Goal: Task Accomplishment & Management: Complete application form

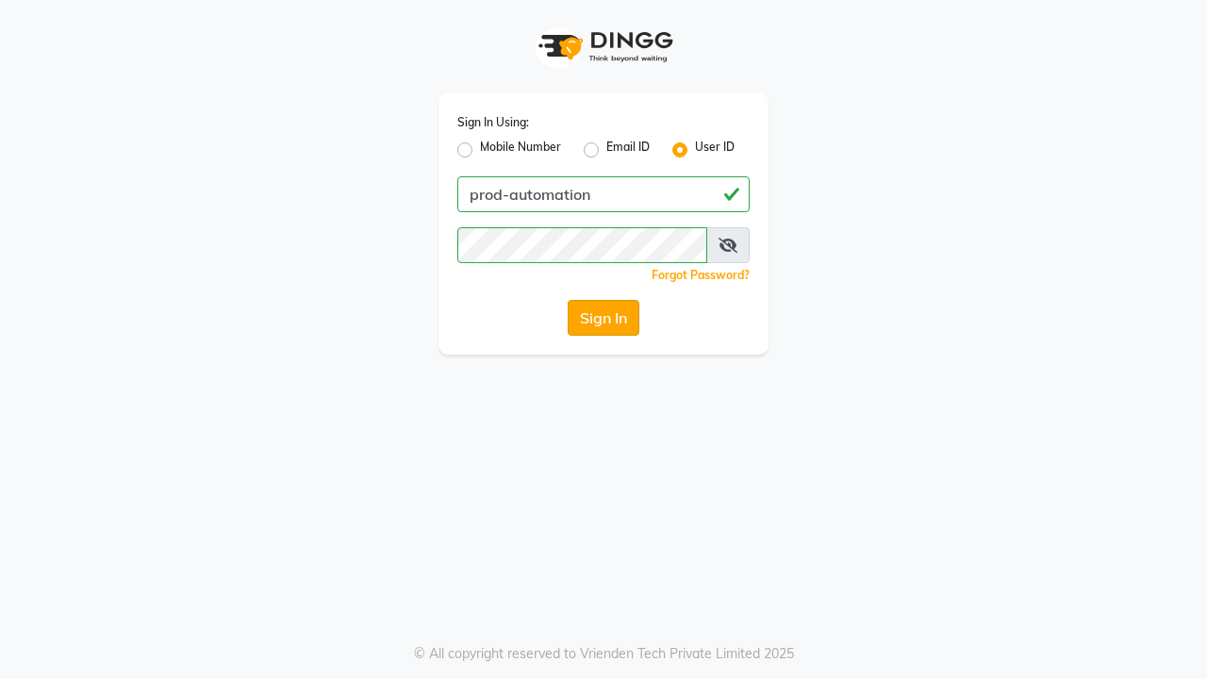
click at [604, 318] on button "Sign In" at bounding box center [604, 318] width 72 height 36
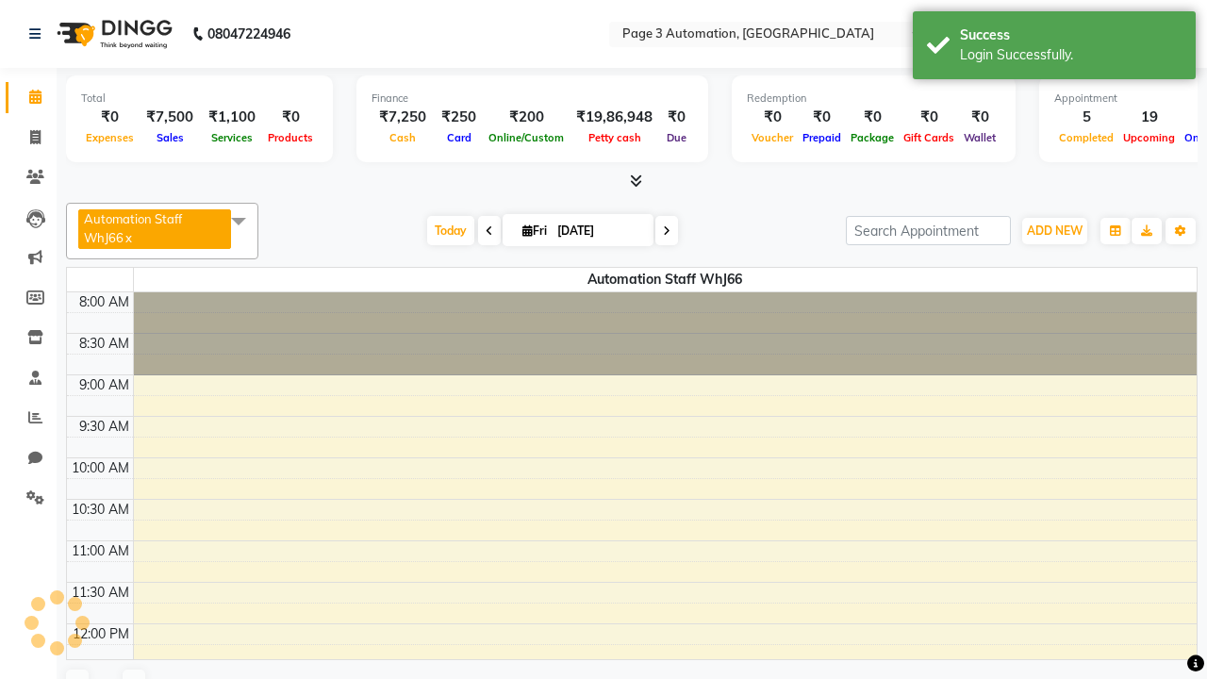
select select "en"
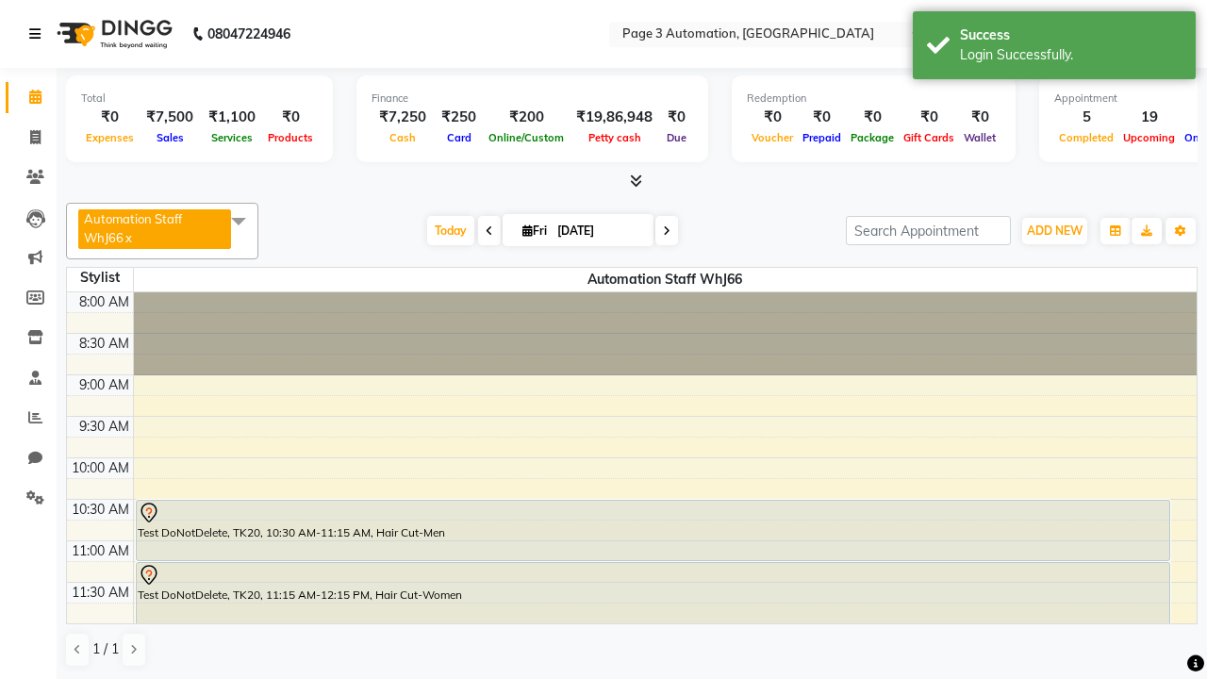
click at [39, 34] on icon at bounding box center [34, 33] width 11 height 13
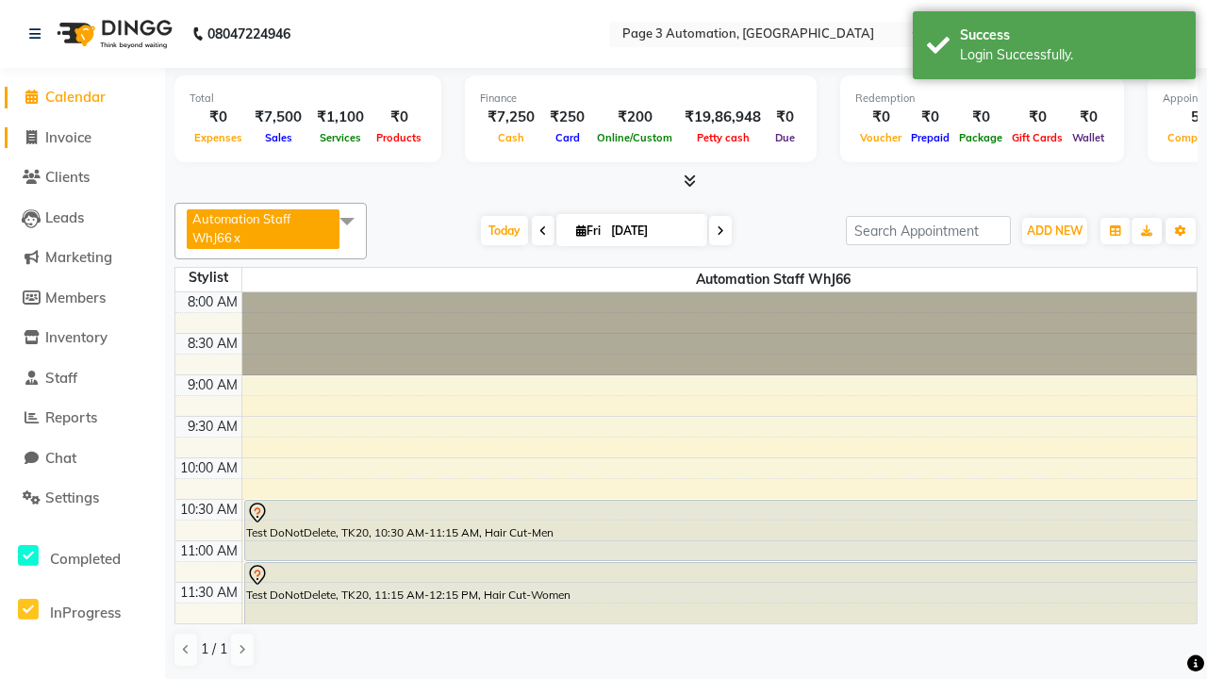
click at [82, 137] on span "Invoice" at bounding box center [68, 137] width 46 height 18
select select "2774"
select select "service"
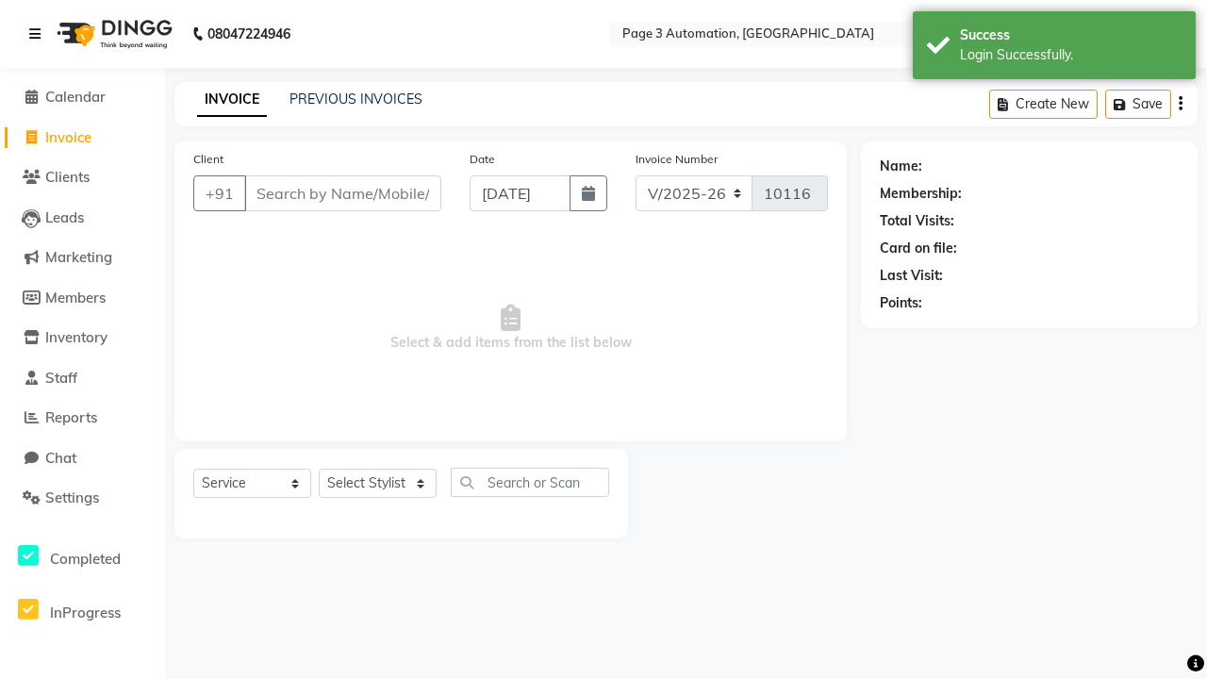
click at [39, 34] on icon at bounding box center [34, 33] width 11 height 13
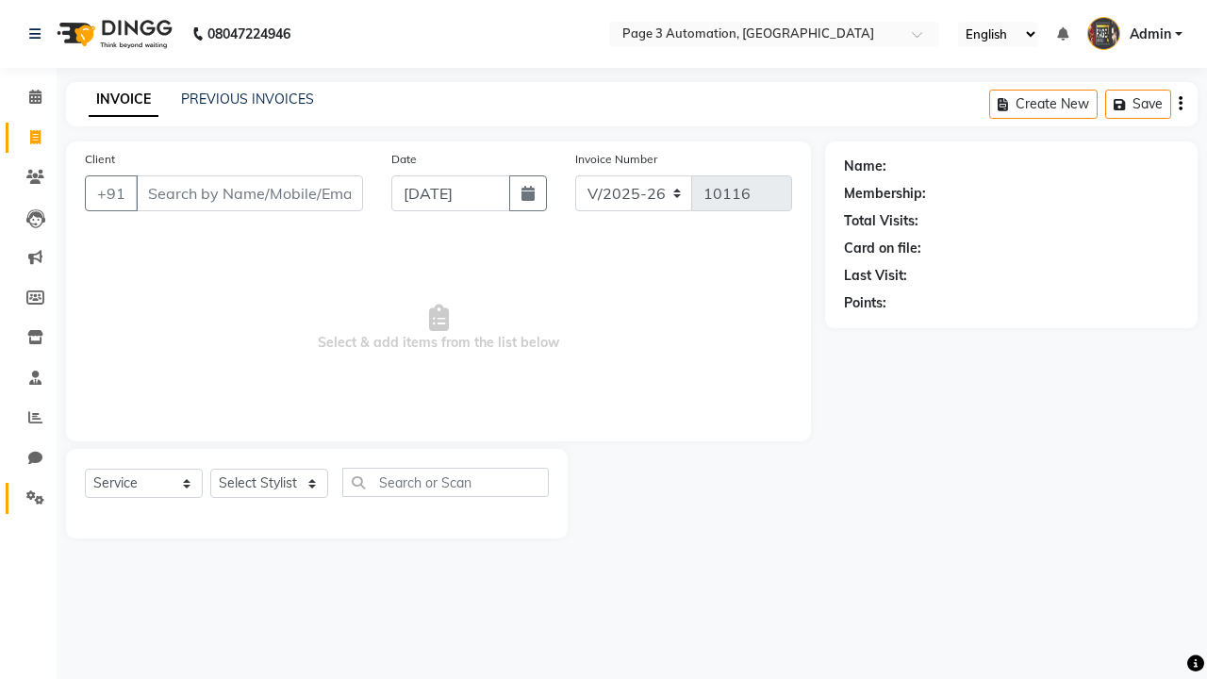
click at [28, 498] on icon at bounding box center [35, 497] width 18 height 14
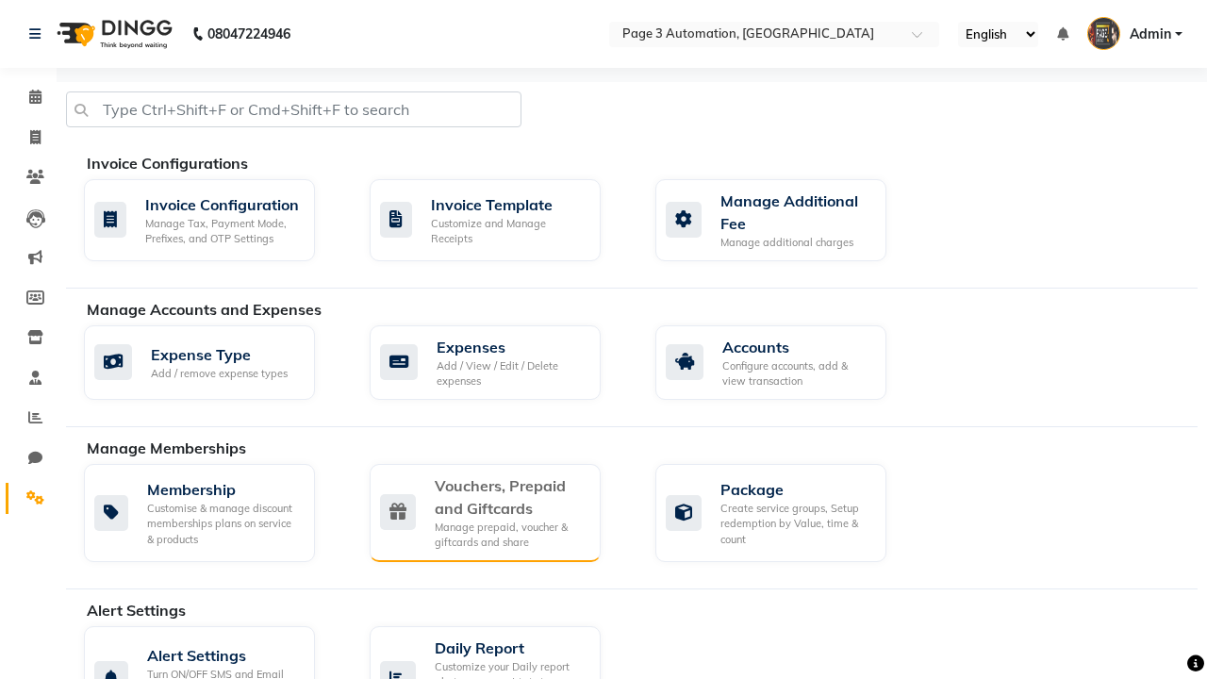
click at [509, 496] on div "Vouchers, Prepaid and Giftcards" at bounding box center [510, 496] width 151 height 45
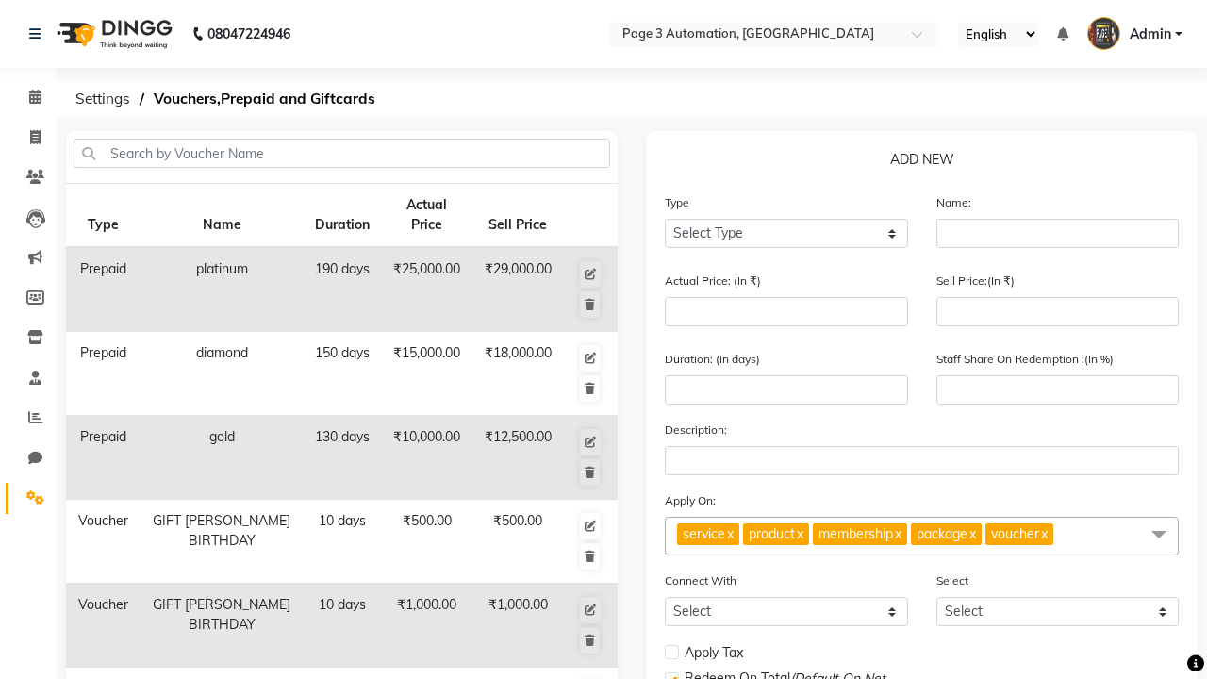
select select "V"
type input "Testing Voucher sK0"
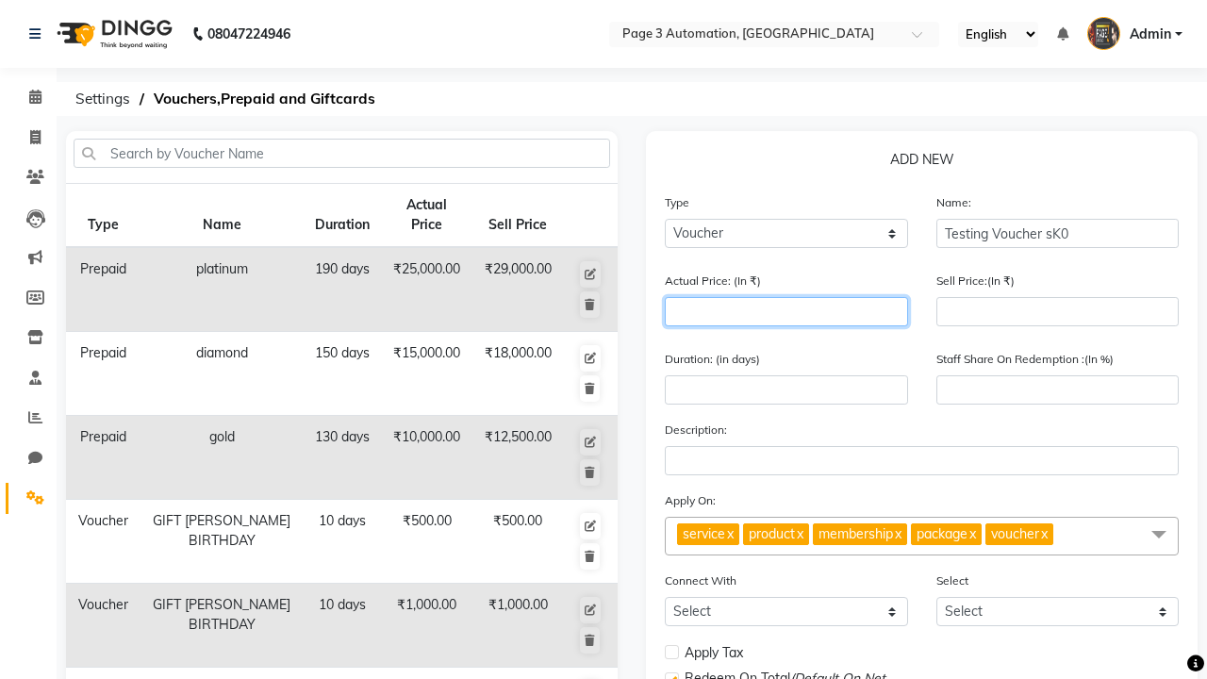
type input "1500"
type input "0"
type input "1500"
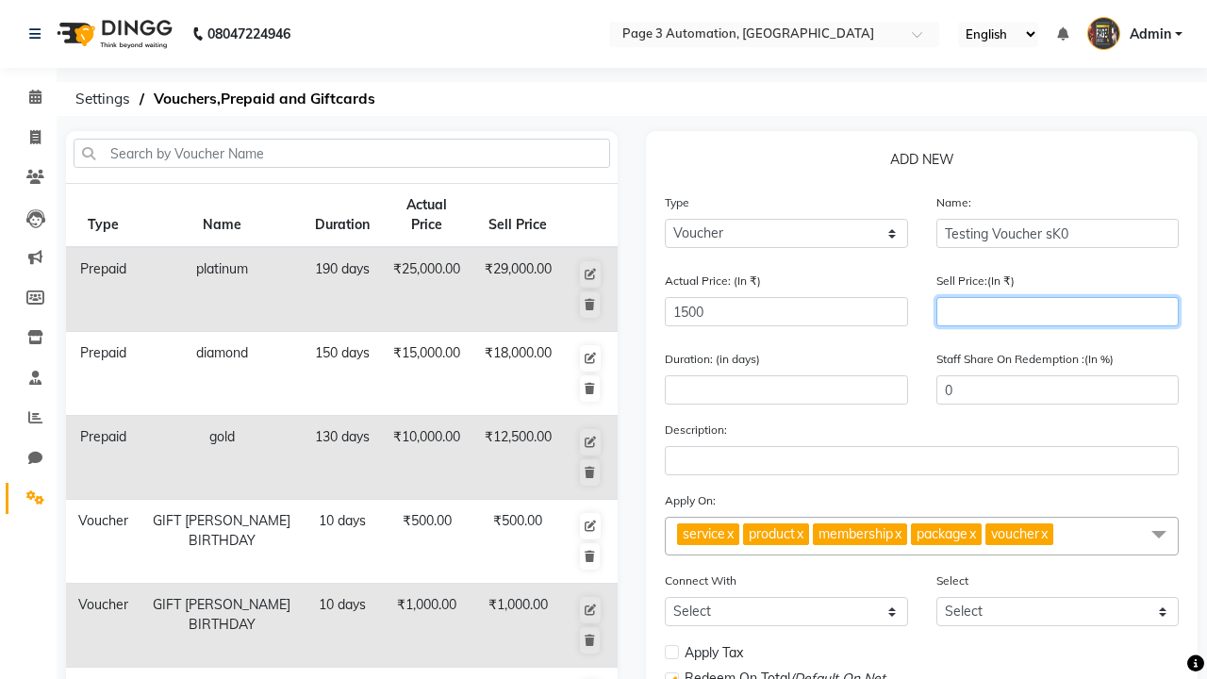
type input "1200"
type input "80"
type input "1200"
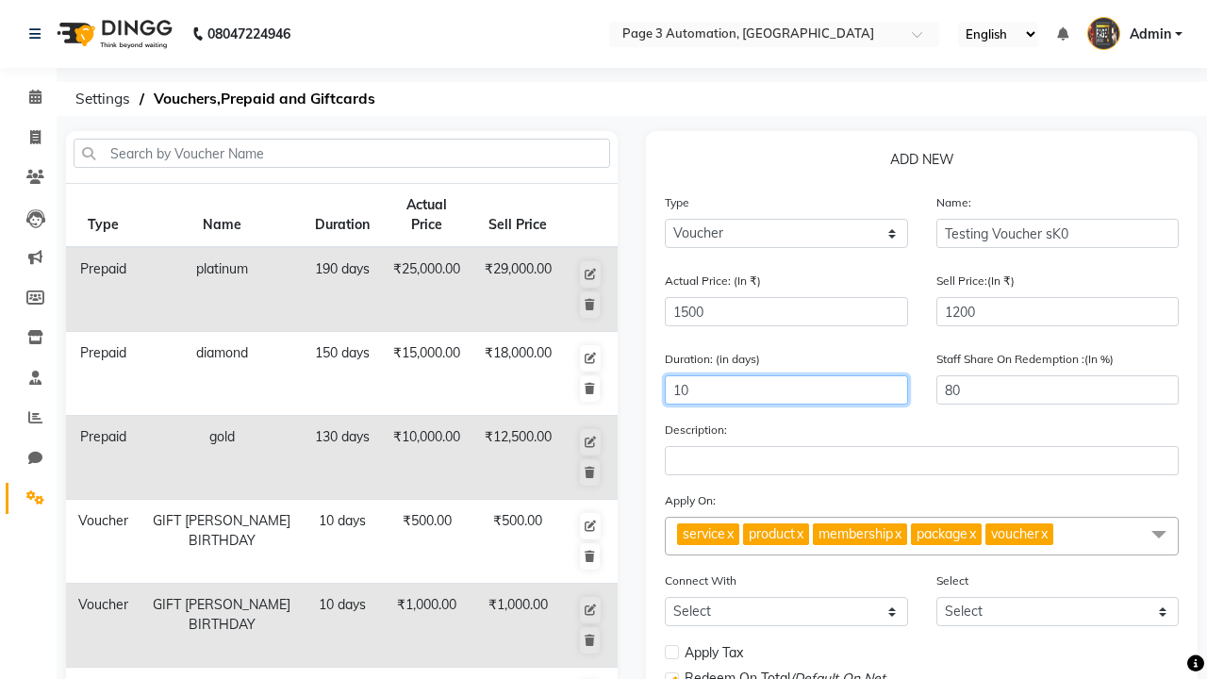
type input "10"
select select
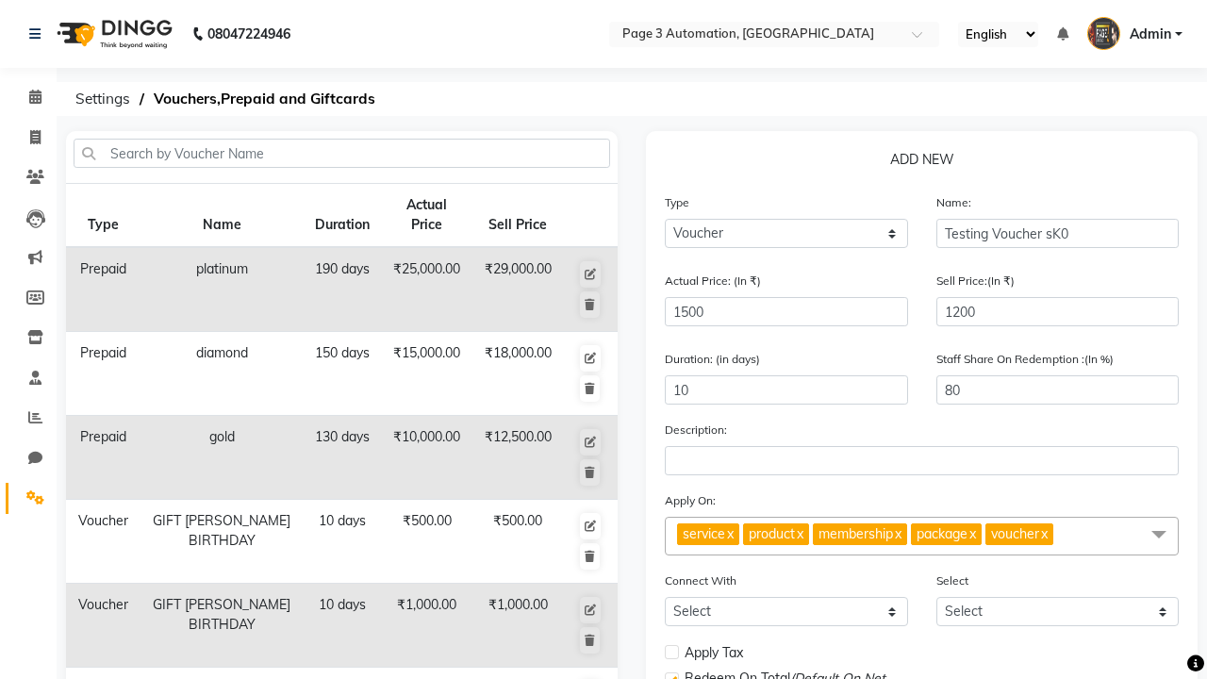
checkbox input "false"
checkbox input "true"
checkbox input "false"
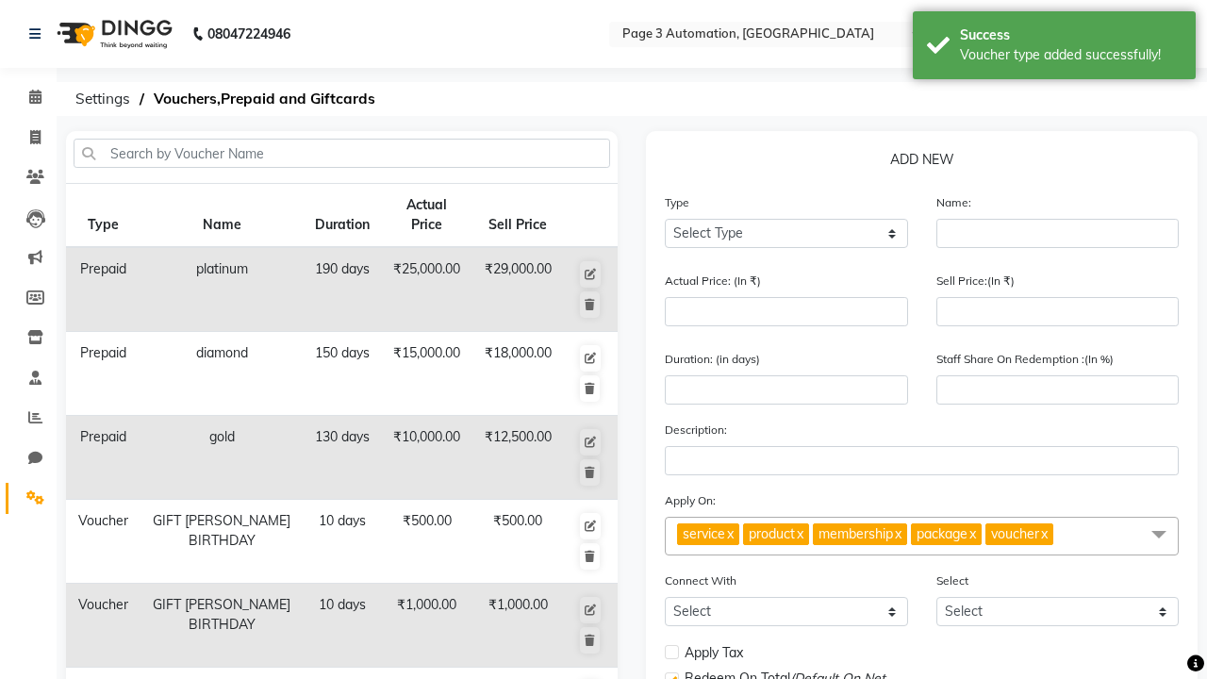
scroll to position [469, 0]
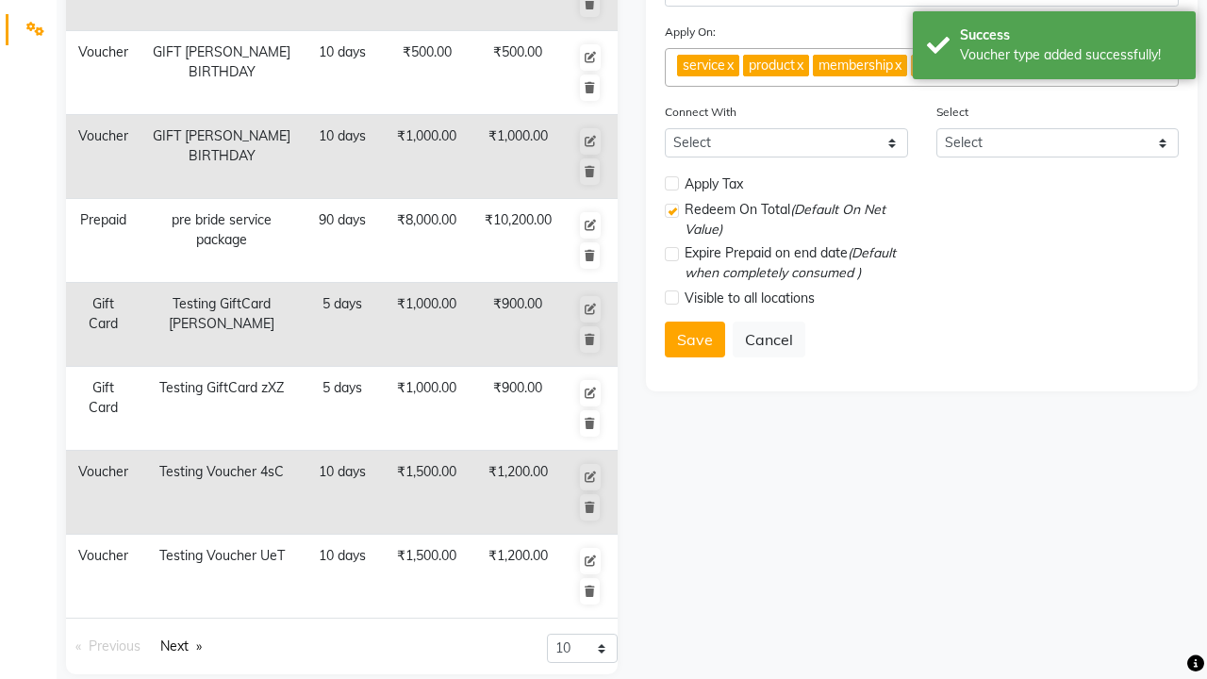
click at [1055, 48] on div "Voucher type added successfully!" at bounding box center [1071, 55] width 222 height 20
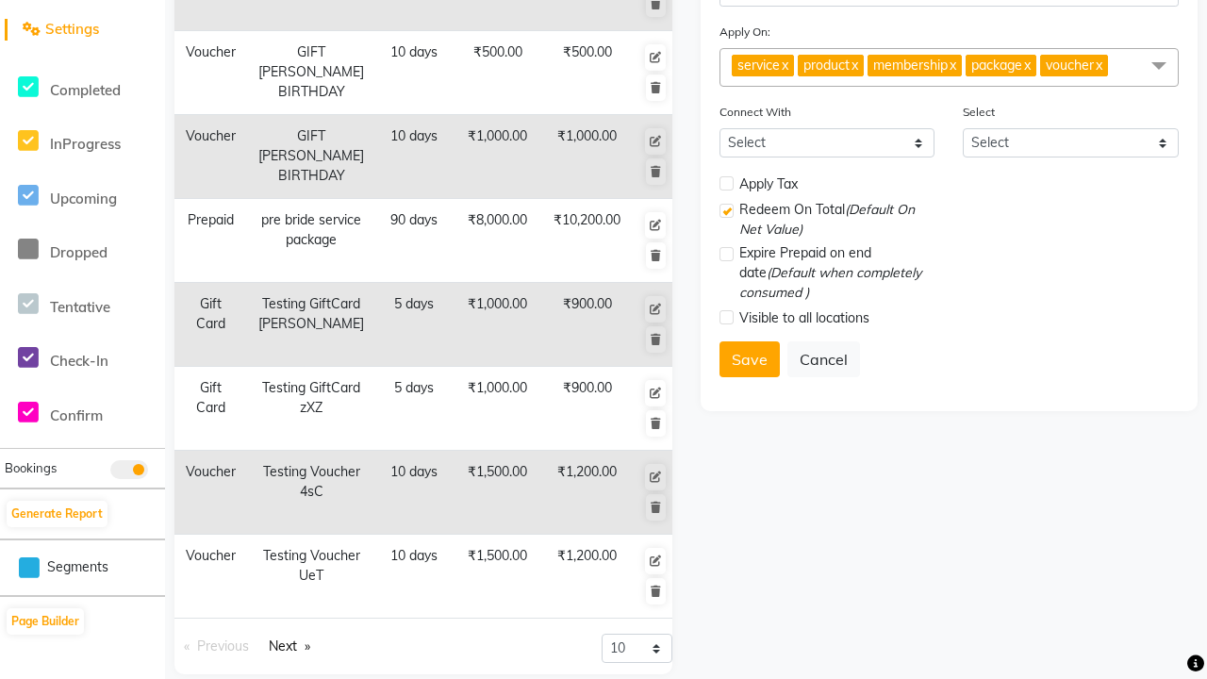
scroll to position [0, 0]
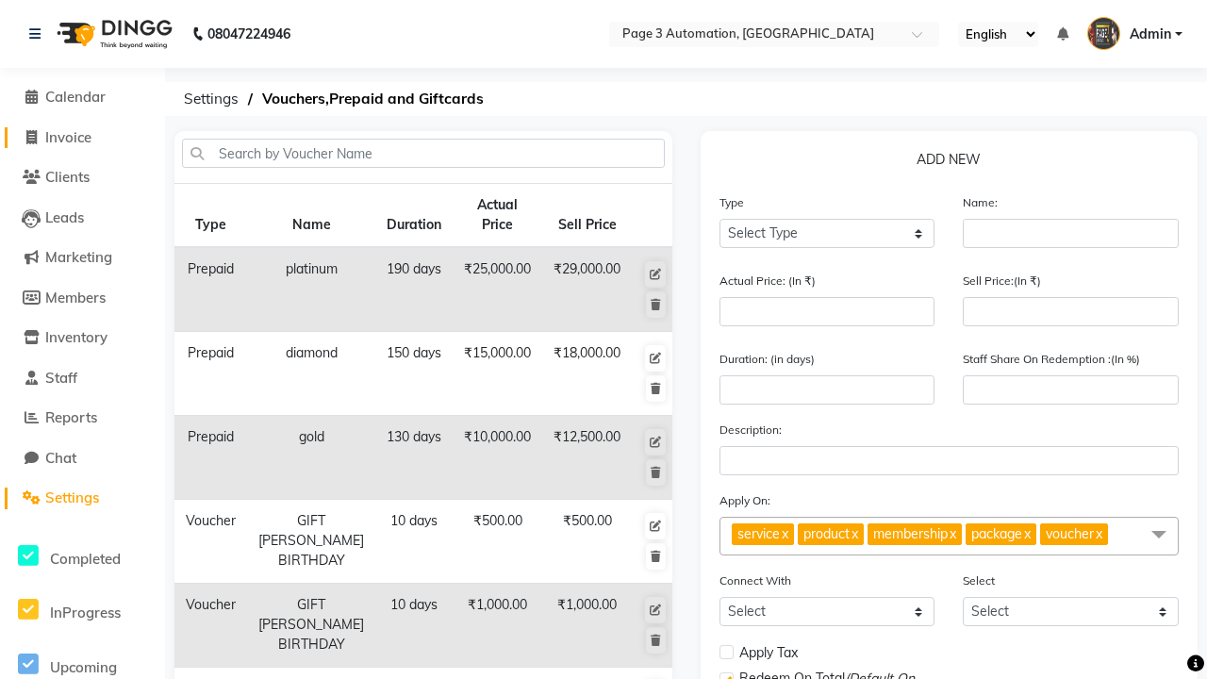
click at [82, 137] on span "Invoice" at bounding box center [68, 137] width 46 height 18
select select "2774"
select select "service"
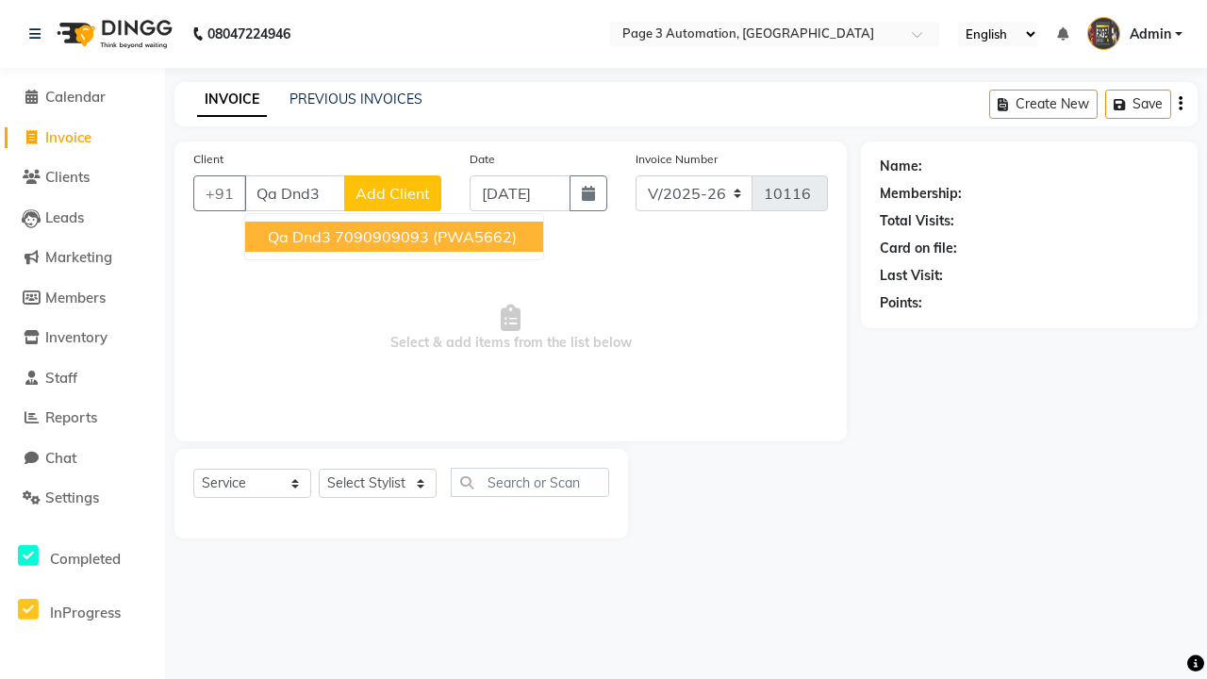
click at [396, 237] on ngb-highlight "7090909093" at bounding box center [382, 236] width 94 height 19
type input "7090909093"
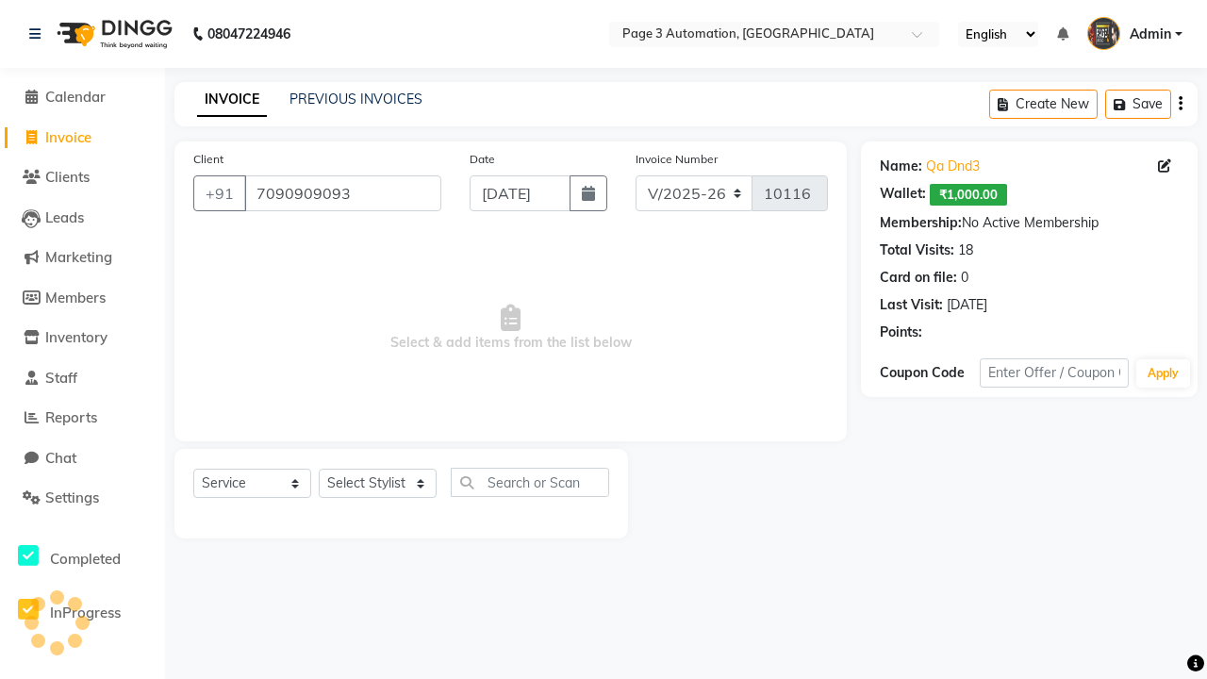
select select "V"
select select "71572"
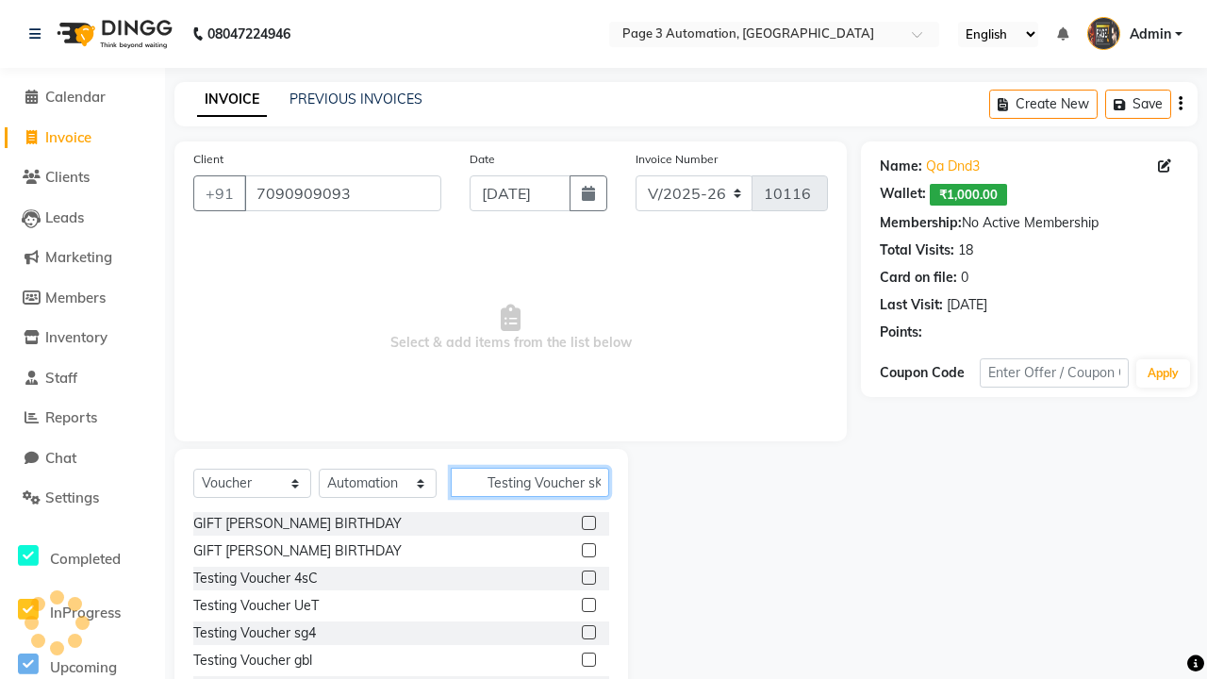
scroll to position [0, 10]
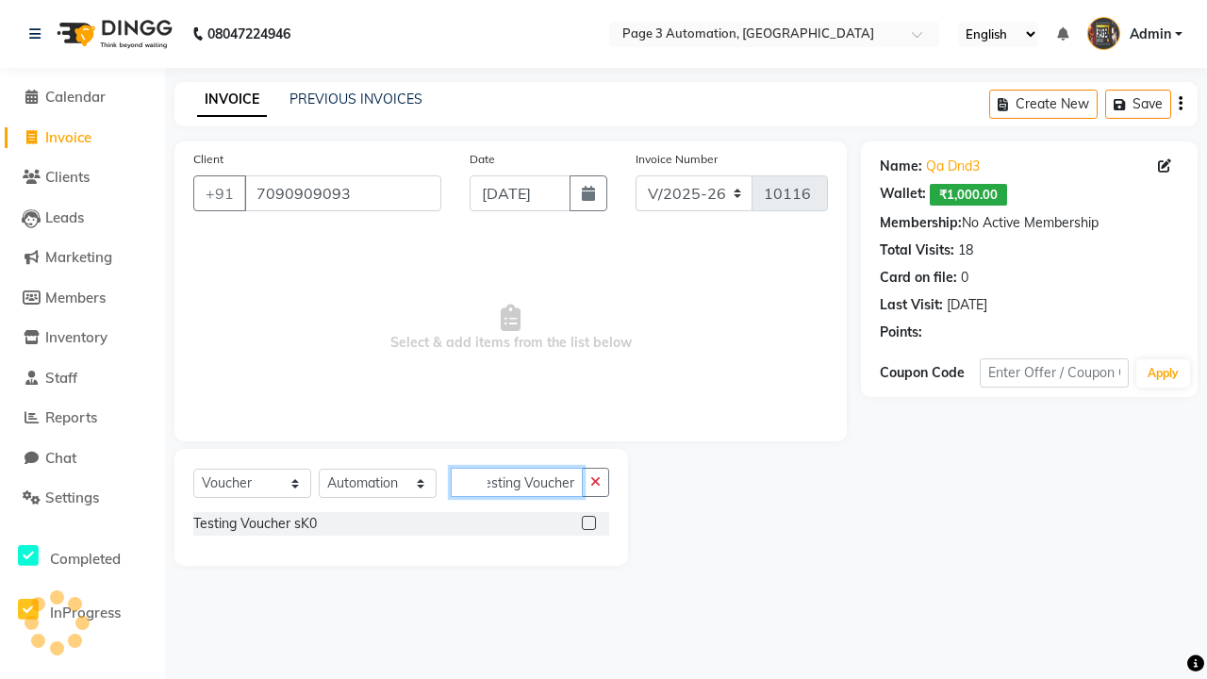
type input "Testing Voucher sK0"
click at [589, 523] on label at bounding box center [589, 523] width 14 height 14
click at [589, 523] on input "checkbox" at bounding box center [588, 524] width 12 height 12
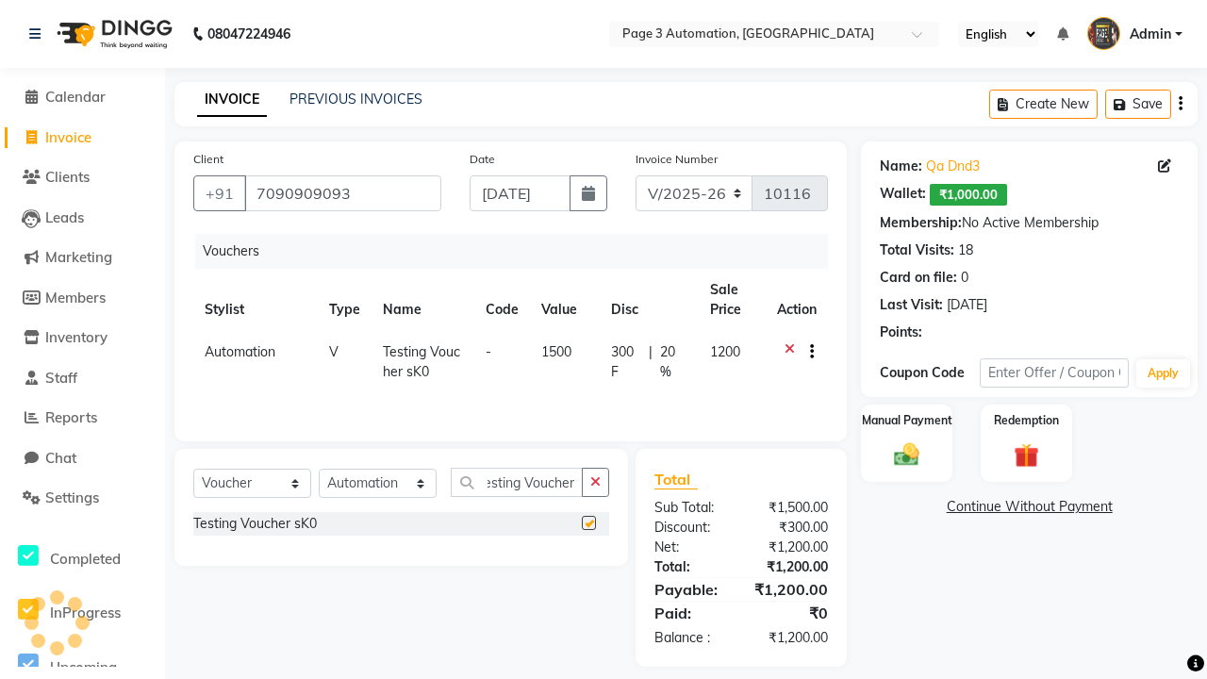
scroll to position [0, 0]
checkbox input "false"
click at [906, 421] on label "Manual Payment" at bounding box center [907, 420] width 94 height 18
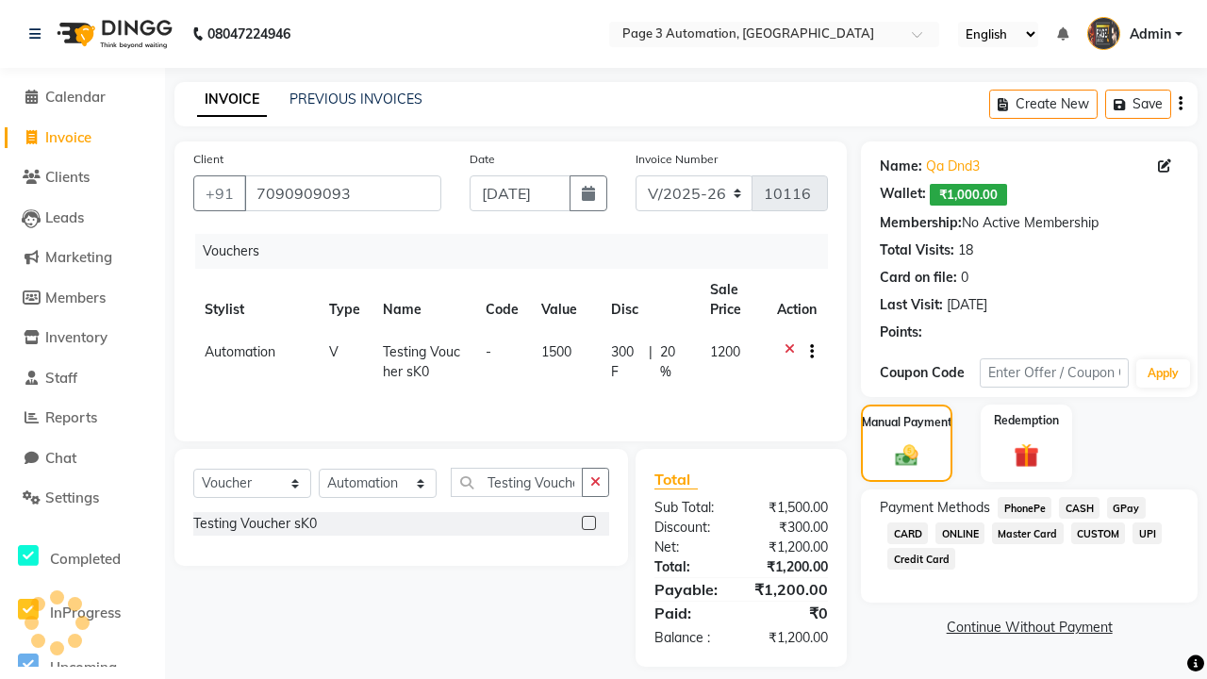
click at [1079, 507] on span "CASH" at bounding box center [1079, 508] width 41 height 22
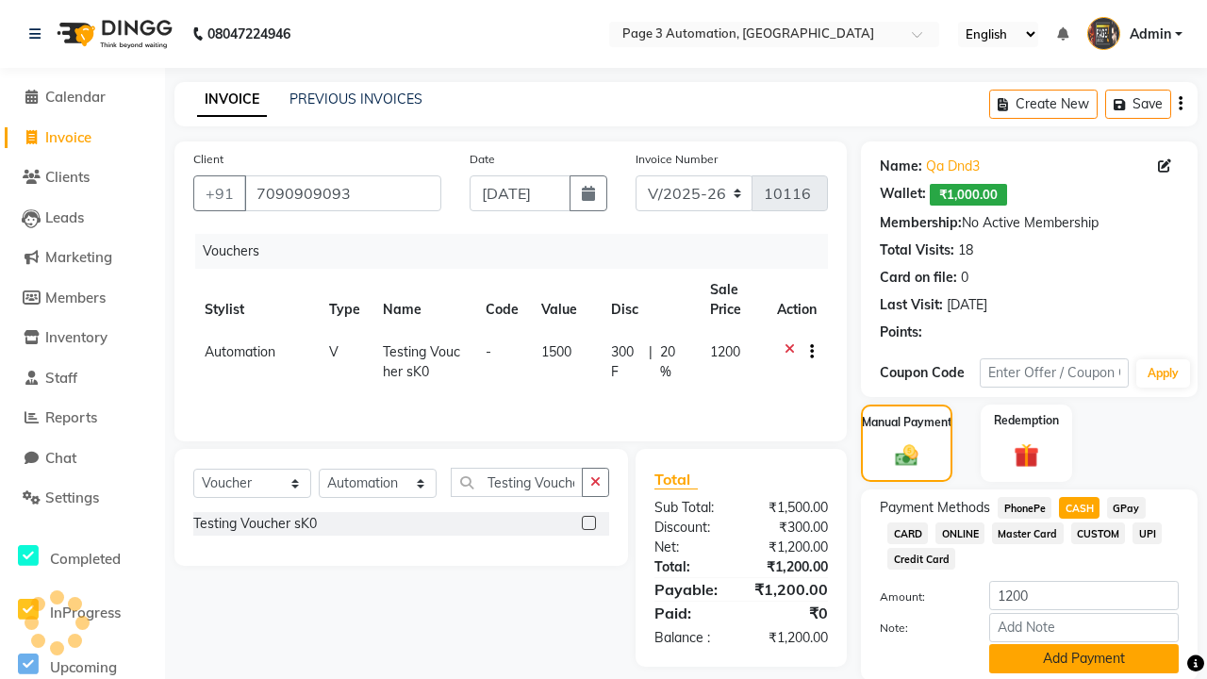
click at [1084, 658] on button "Add Payment" at bounding box center [1084, 658] width 190 height 29
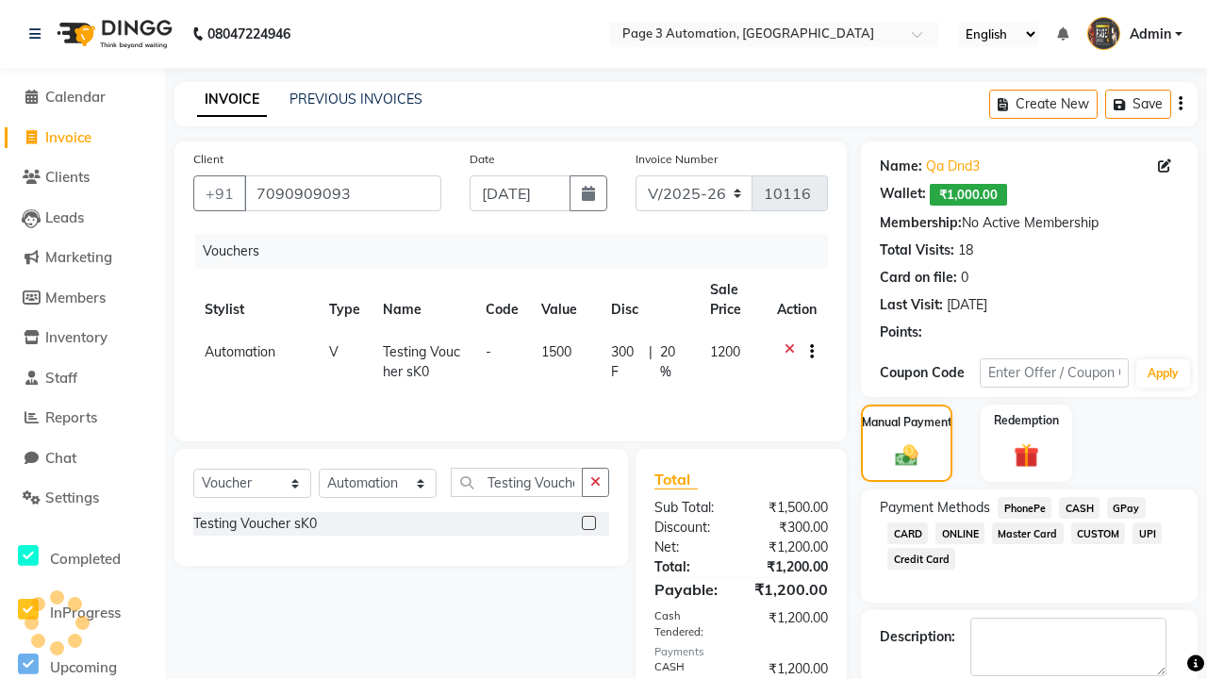
checkbox input "false"
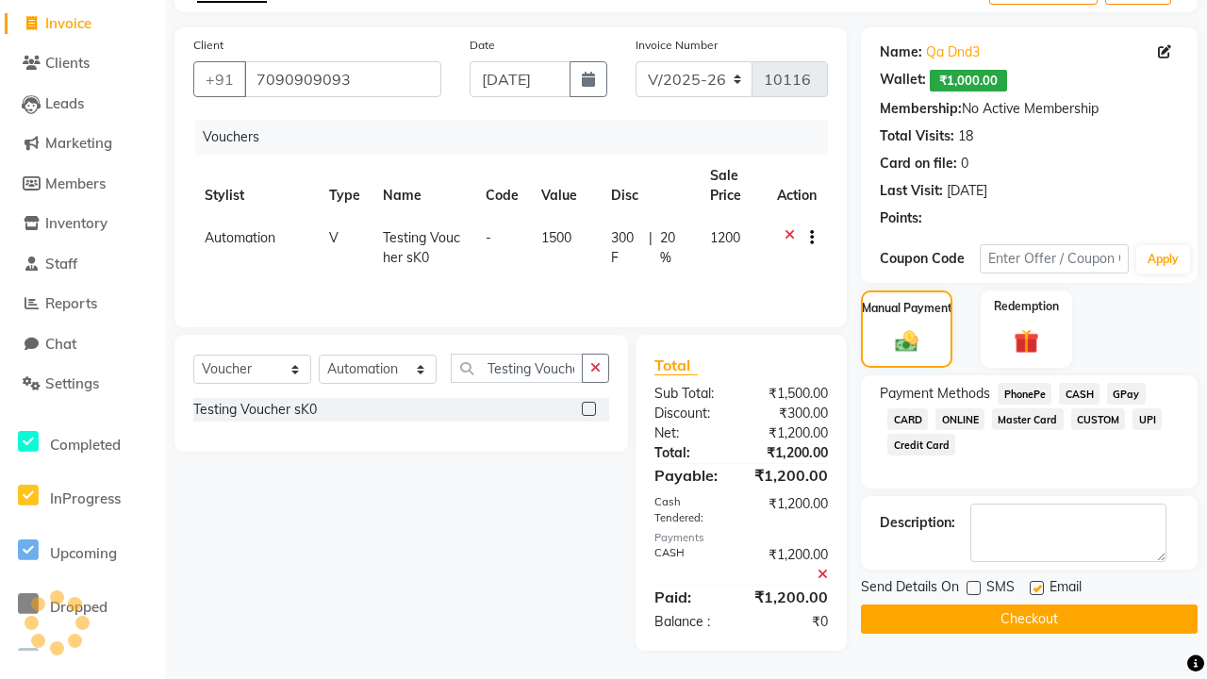
click at [1037, 588] on label at bounding box center [1037, 588] width 14 height 14
click at [1037, 588] on input "checkbox" at bounding box center [1036, 589] width 12 height 12
checkbox input "false"
click at [1029, 619] on button "Checkout" at bounding box center [1029, 619] width 337 height 29
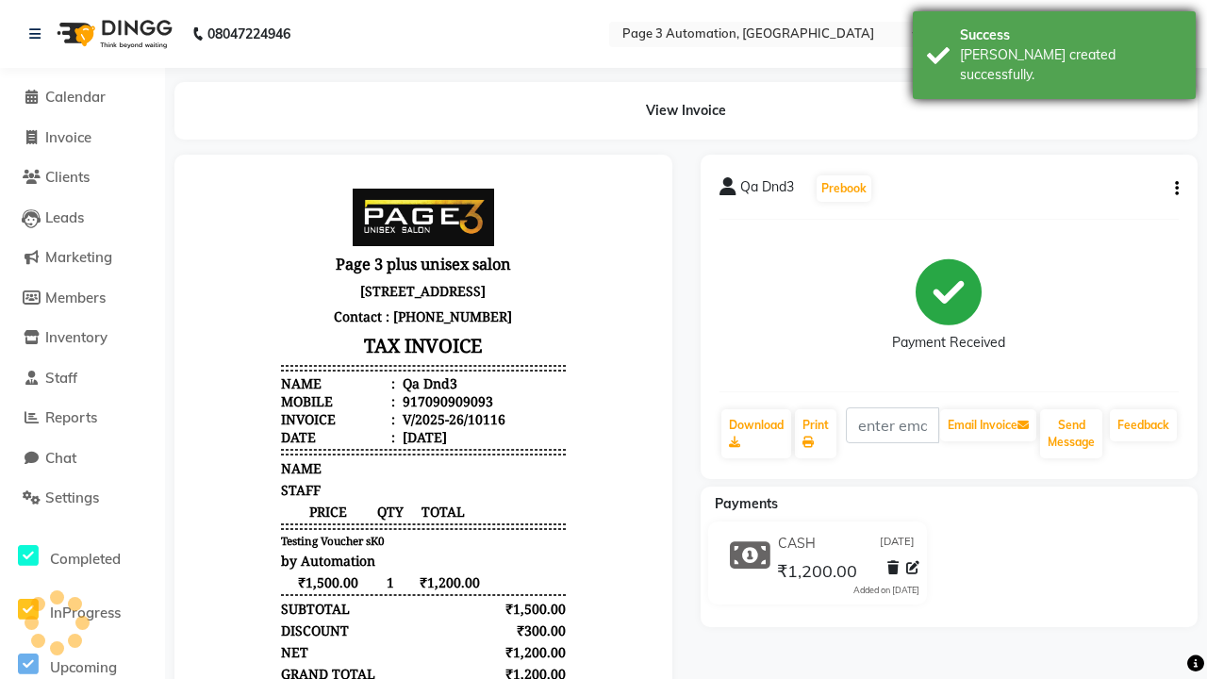
click at [1055, 48] on div "[PERSON_NAME] created successfully." at bounding box center [1071, 65] width 222 height 40
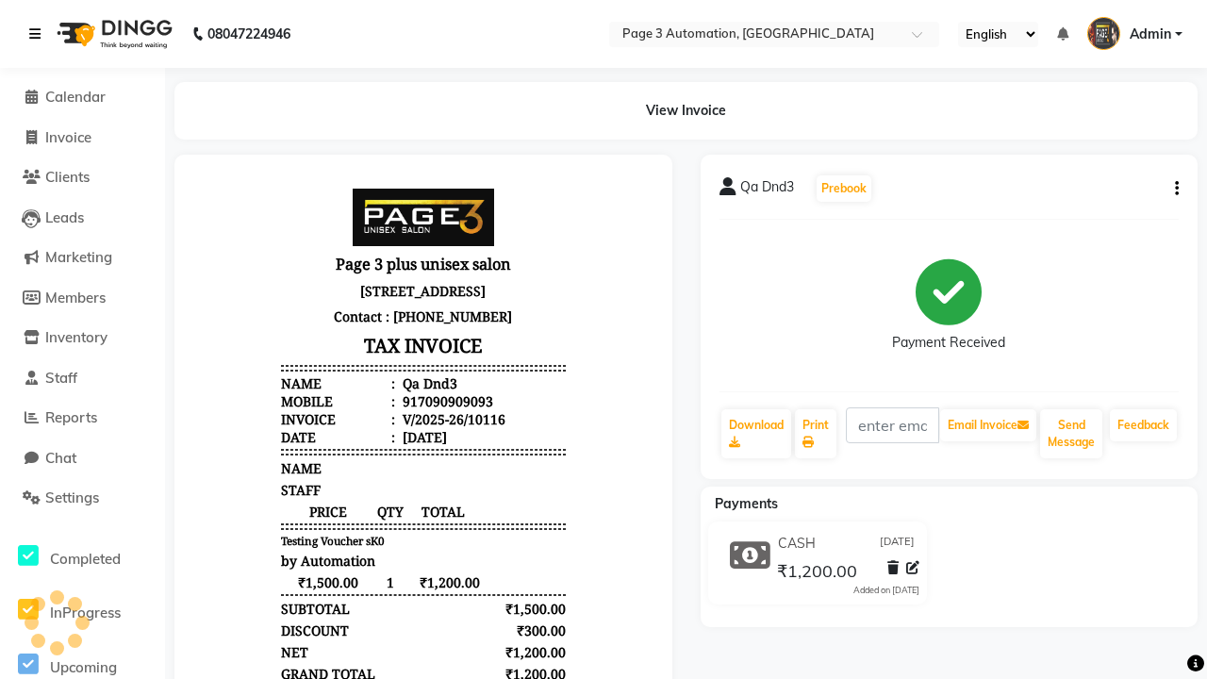
click at [39, 34] on icon at bounding box center [34, 33] width 11 height 13
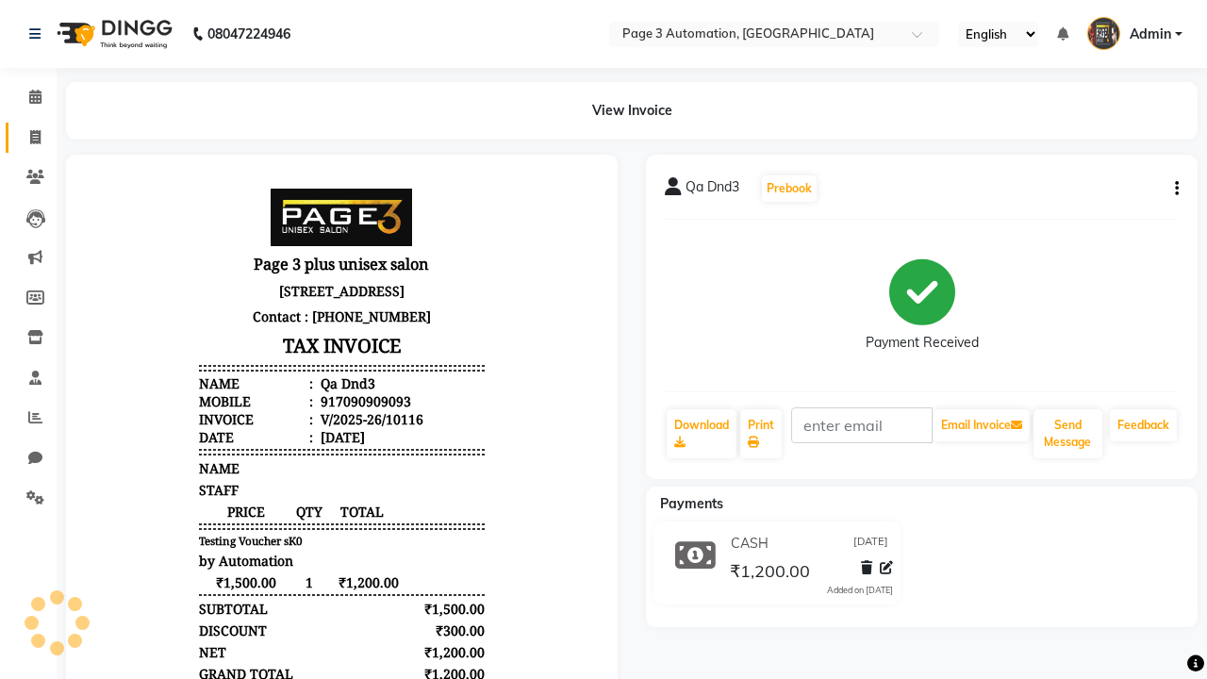
click at [28, 137] on span at bounding box center [35, 138] width 33 height 22
select select "2774"
select select "service"
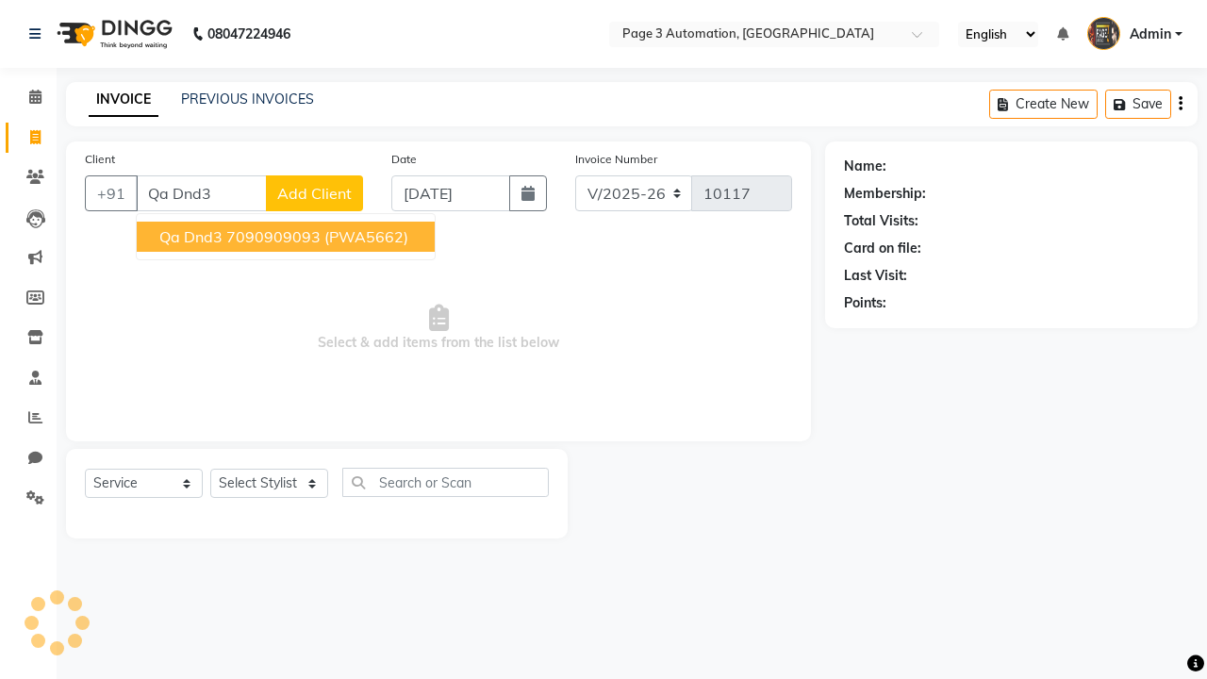
click at [288, 237] on ngb-highlight "7090909093" at bounding box center [273, 236] width 94 height 19
type input "7090909093"
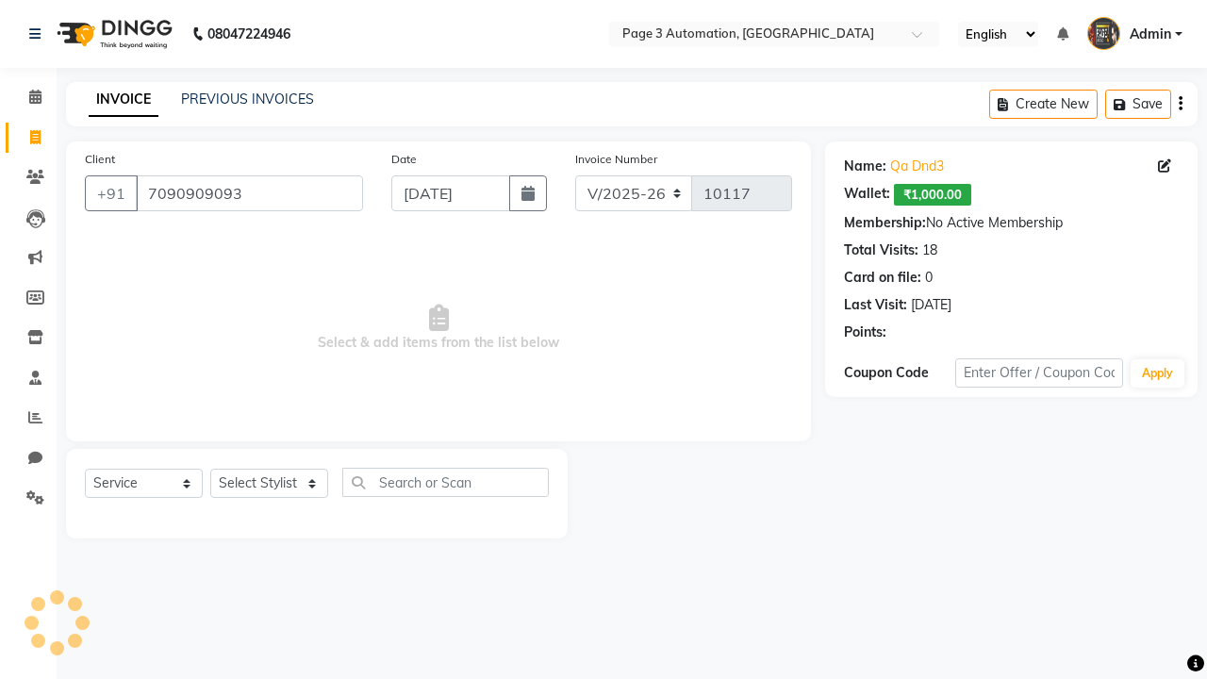
select select "71572"
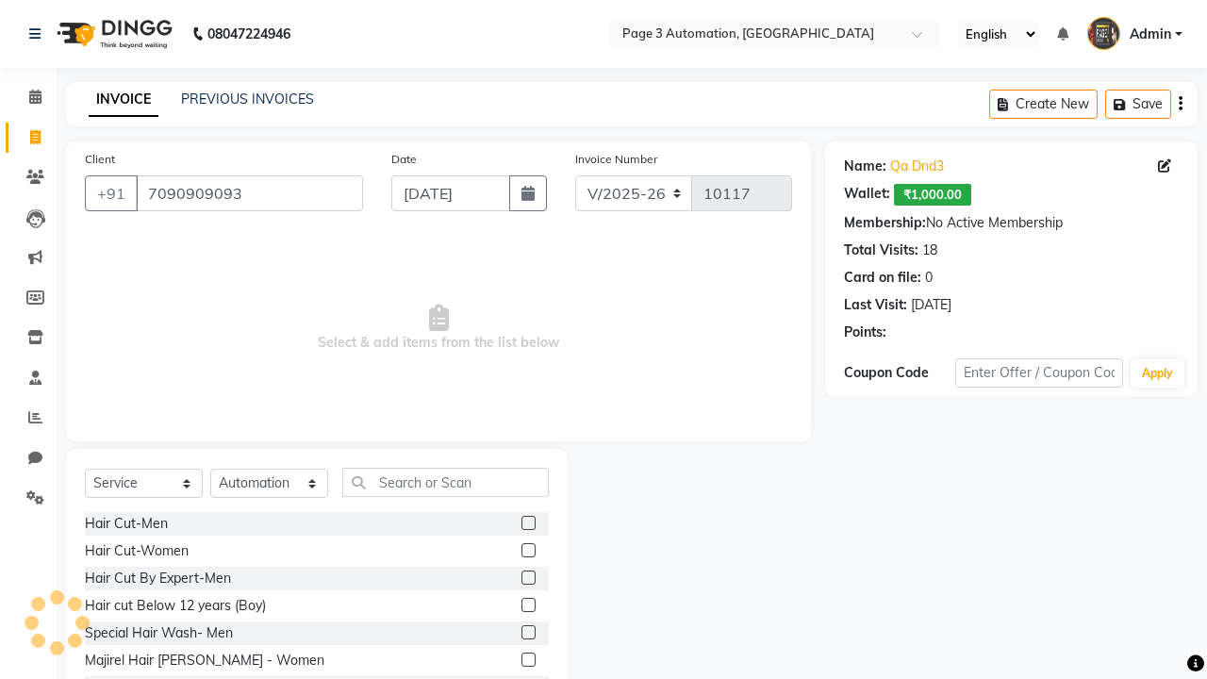
click at [527, 578] on label at bounding box center [529, 578] width 14 height 14
click at [527, 578] on input "checkbox" at bounding box center [528, 579] width 12 height 12
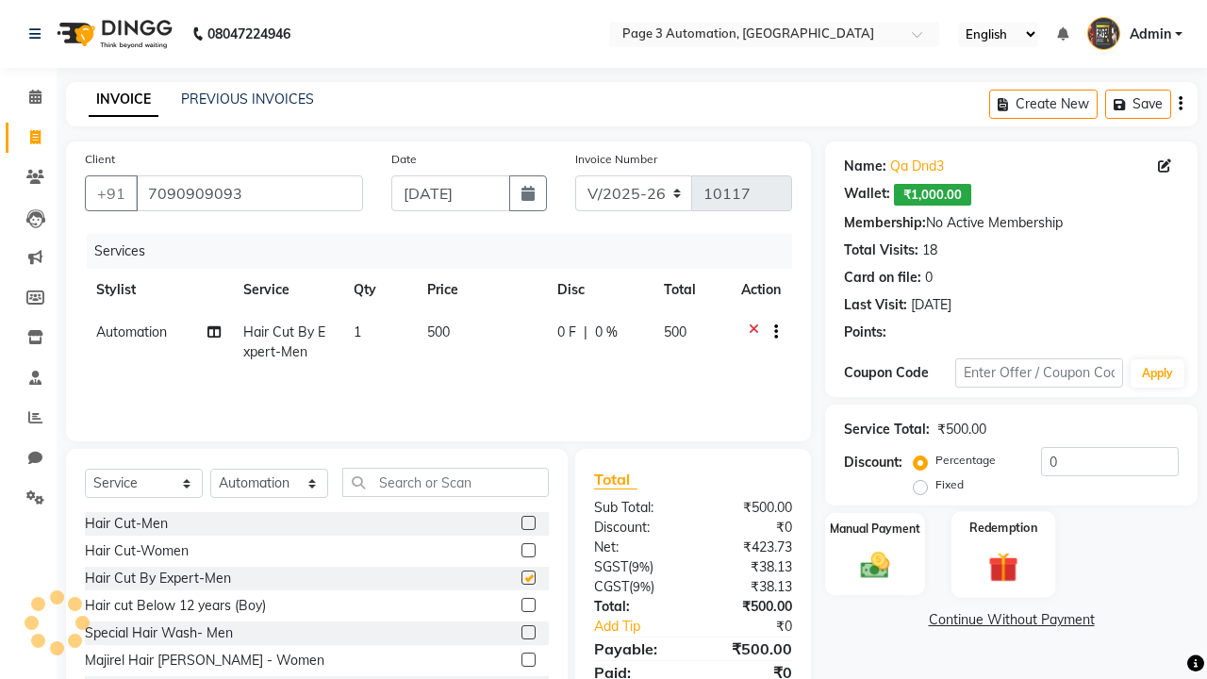
click at [1004, 528] on label "Redemption" at bounding box center [1004, 528] width 68 height 18
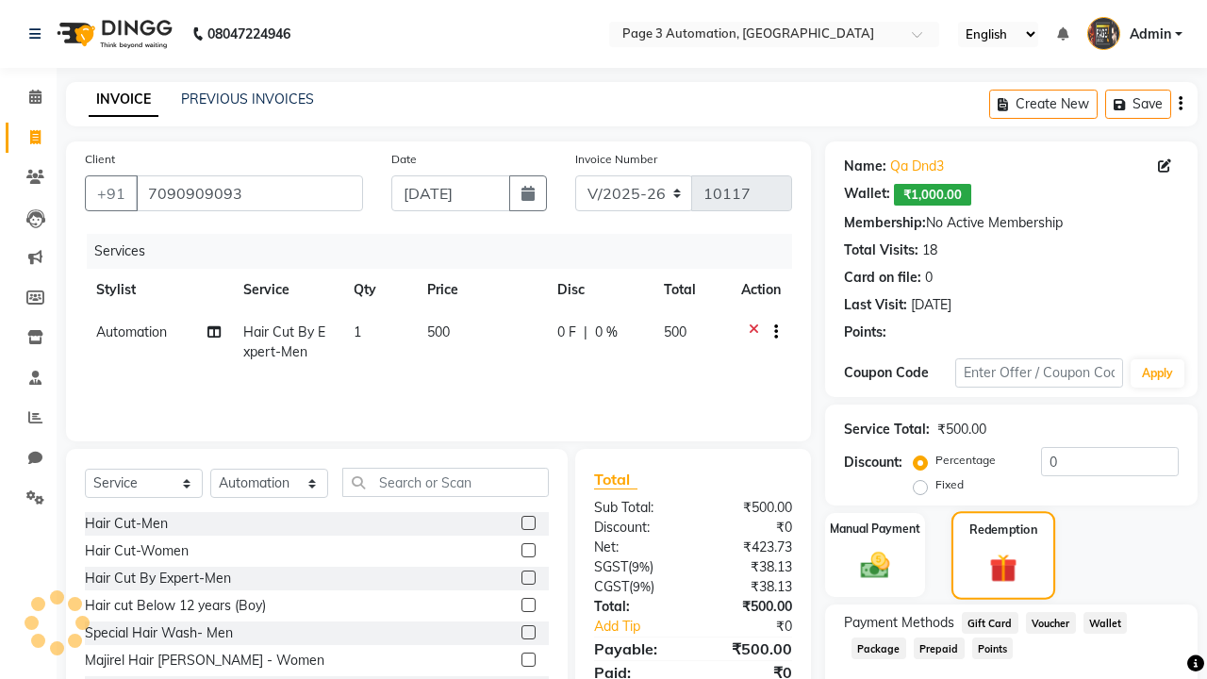
checkbox input "false"
click at [1051, 623] on span "Voucher" at bounding box center [1051, 623] width 50 height 22
